Goal: Task Accomplishment & Management: Use online tool/utility

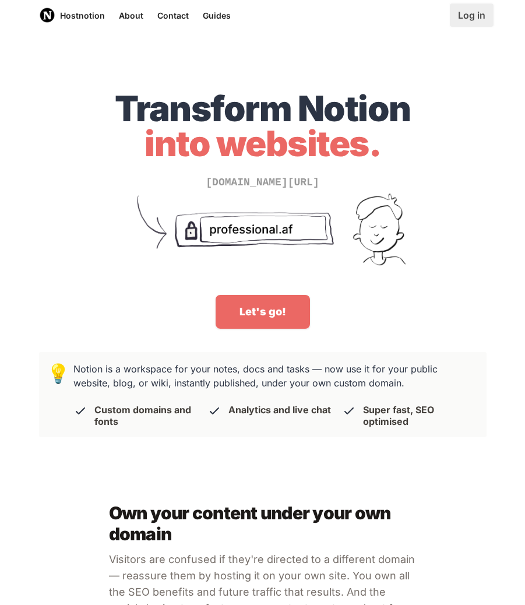
click at [457, 11] on link "Log in" at bounding box center [472, 14] width 44 height 23
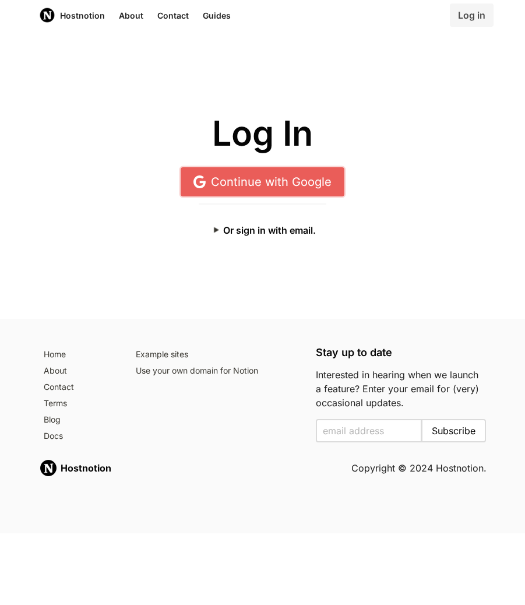
click at [287, 173] on link "Continue with Google" at bounding box center [263, 181] width 164 height 29
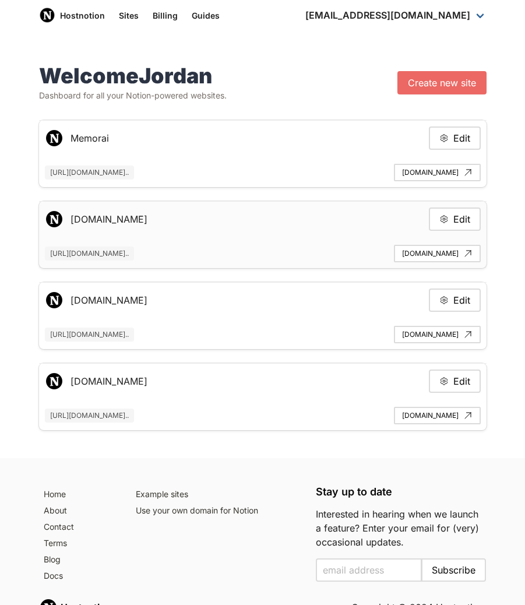
drag, startPoint x: 167, startPoint y: 219, endPoint x: 65, endPoint y: 219, distance: 102.6
click at [65, 219] on div "[DOMAIN_NAME] Edit" at bounding box center [263, 218] width 436 height 23
copy div "[DOMAIN_NAME]"
click at [441, 170] on link "memorai.humanloop.ml" at bounding box center [437, 172] width 87 height 17
click at [428, 252] on link "demo.hostnotion.co" at bounding box center [437, 253] width 87 height 17
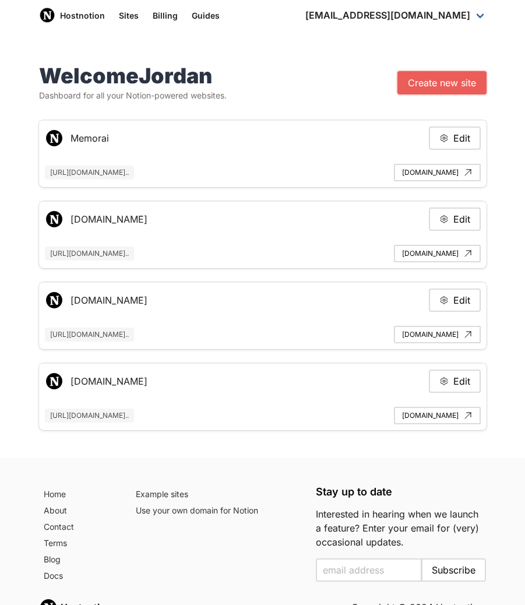
click at [428, 85] on link "Create new site" at bounding box center [442, 82] width 89 height 23
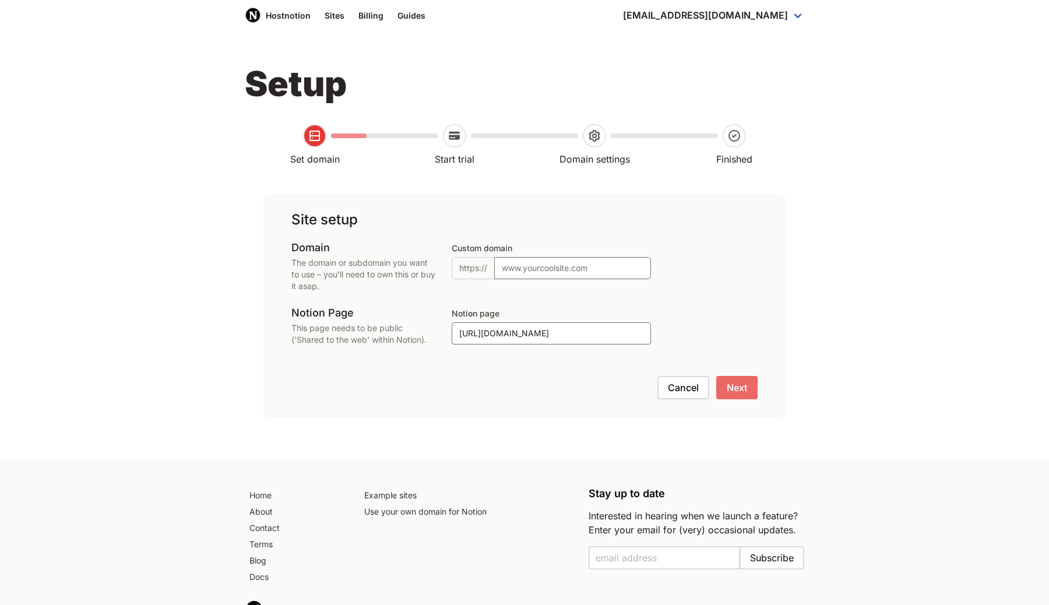
click at [522, 284] on div "Custom domain https://" at bounding box center [605, 266] width 306 height 51
click at [522, 268] on input "Custom domain" at bounding box center [572, 268] width 157 height 22
type input "simplified.guidedintelligence.com"
click at [525, 386] on button "Next" at bounding box center [736, 387] width 41 height 23
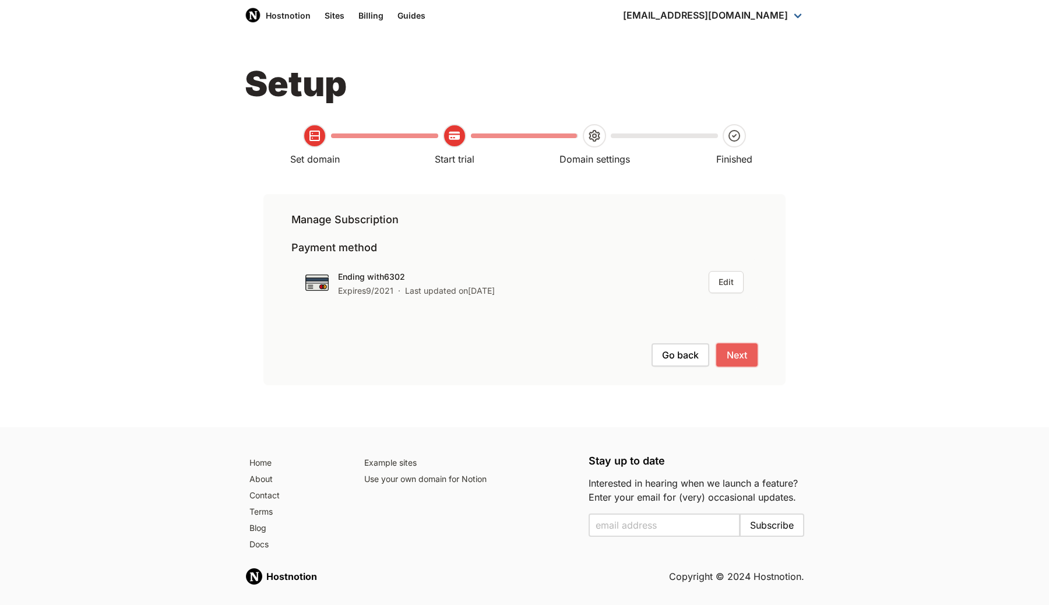
click at [525, 343] on button "Next" at bounding box center [736, 354] width 41 height 23
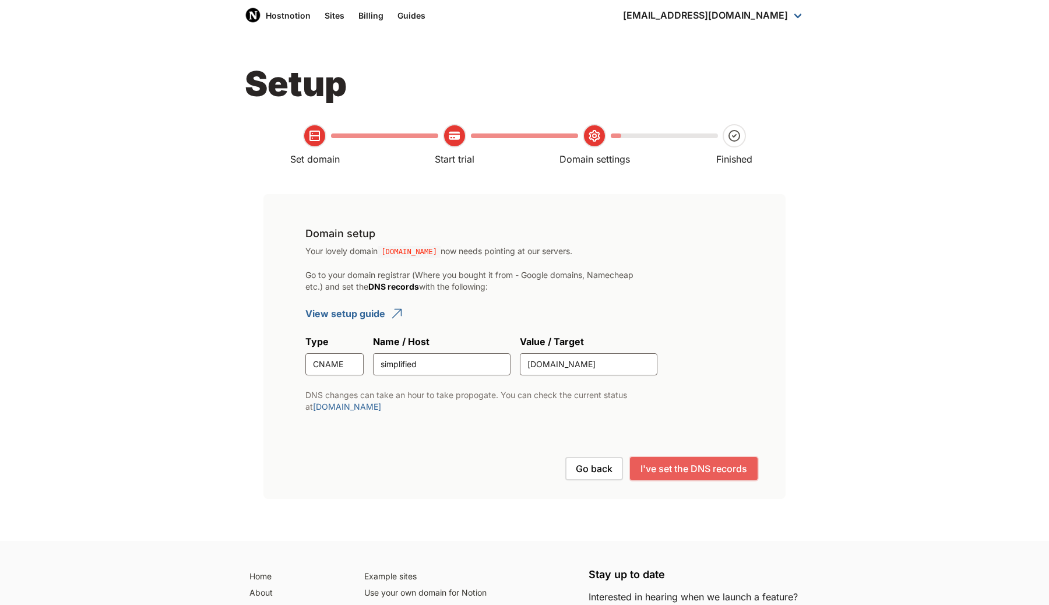
click at [525, 477] on button "I've set the DNS records" at bounding box center [694, 468] width 128 height 23
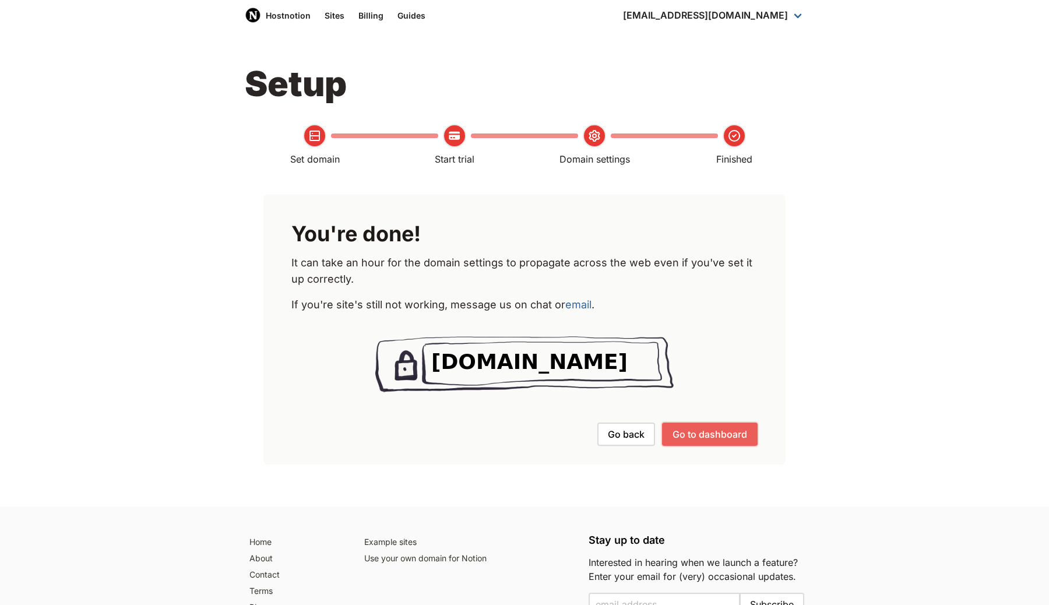
click at [525, 442] on button "Go to dashboard" at bounding box center [710, 434] width 96 height 23
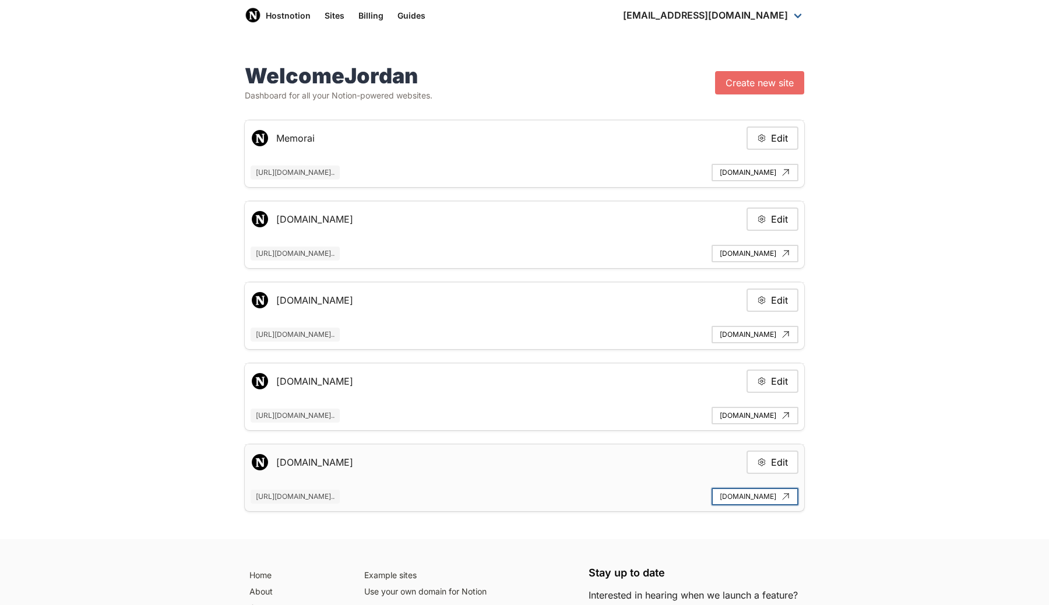
click at [525, 491] on link "simplified.guidedintelligence.com" at bounding box center [755, 496] width 87 height 17
